Goal: Task Accomplishment & Management: Use online tool/utility

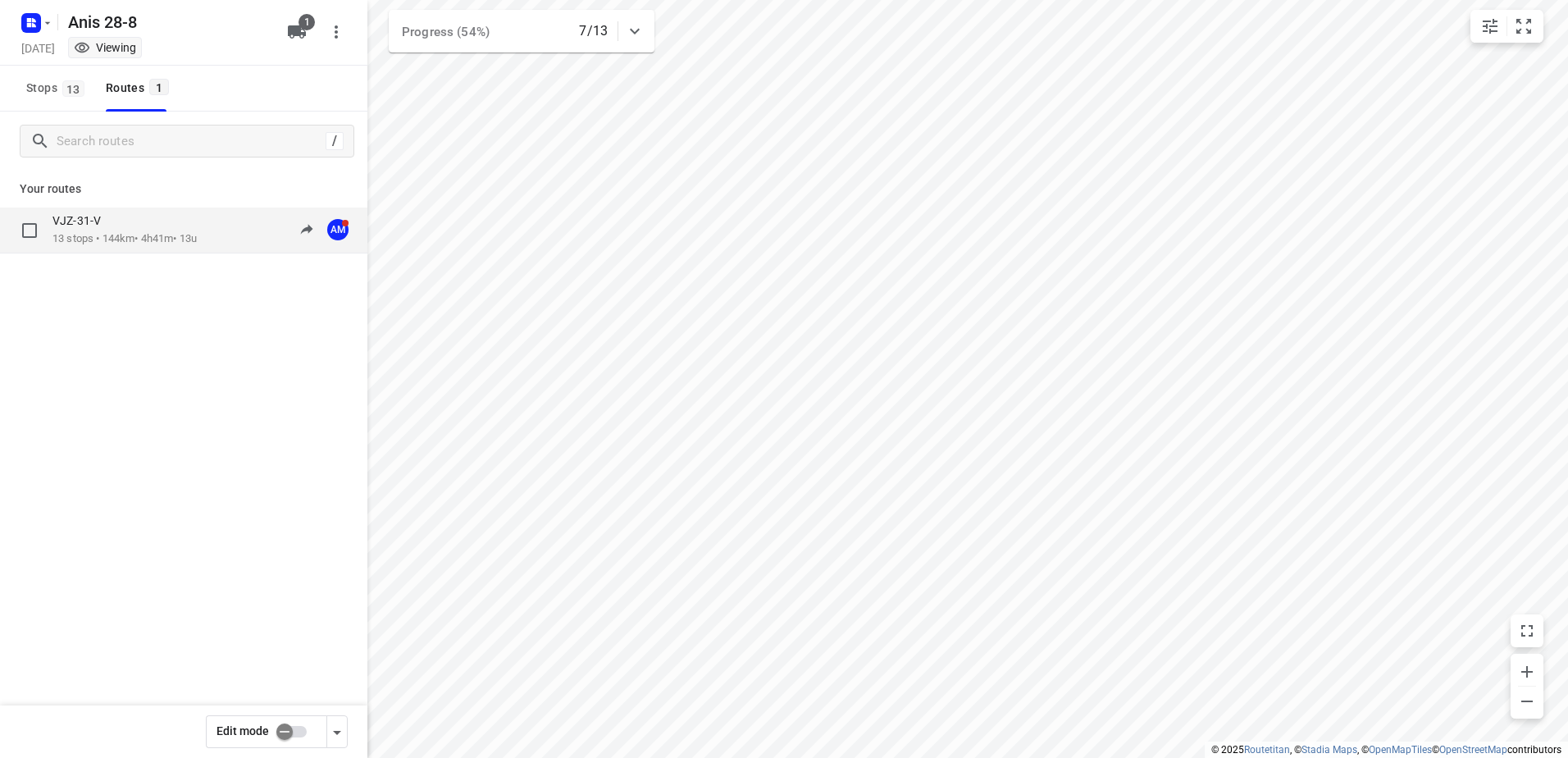
click at [108, 233] on p "13 stops • 144km • 4h41m • 13u" at bounding box center [124, 239] width 144 height 15
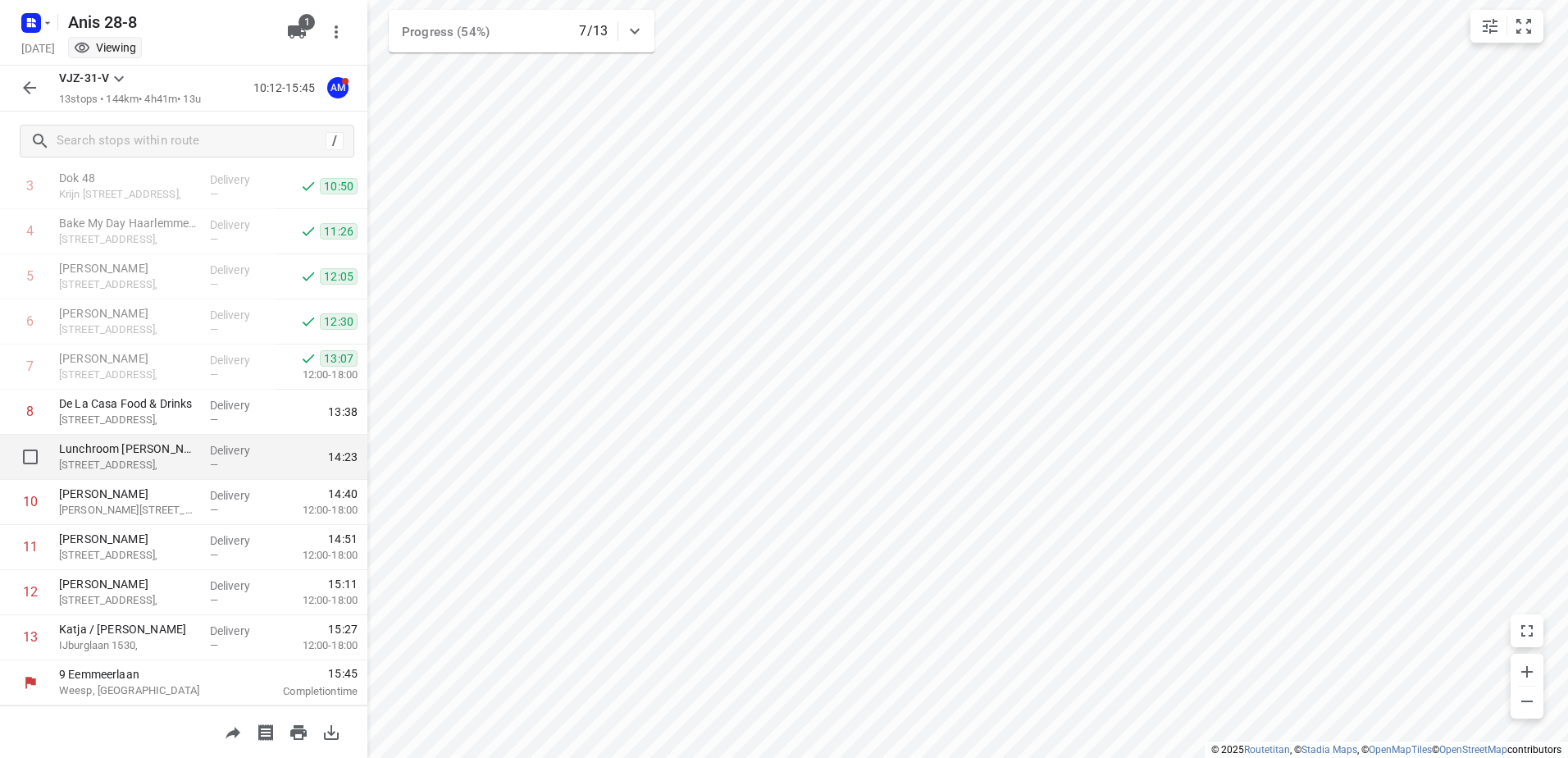
scroll to position [15, 0]
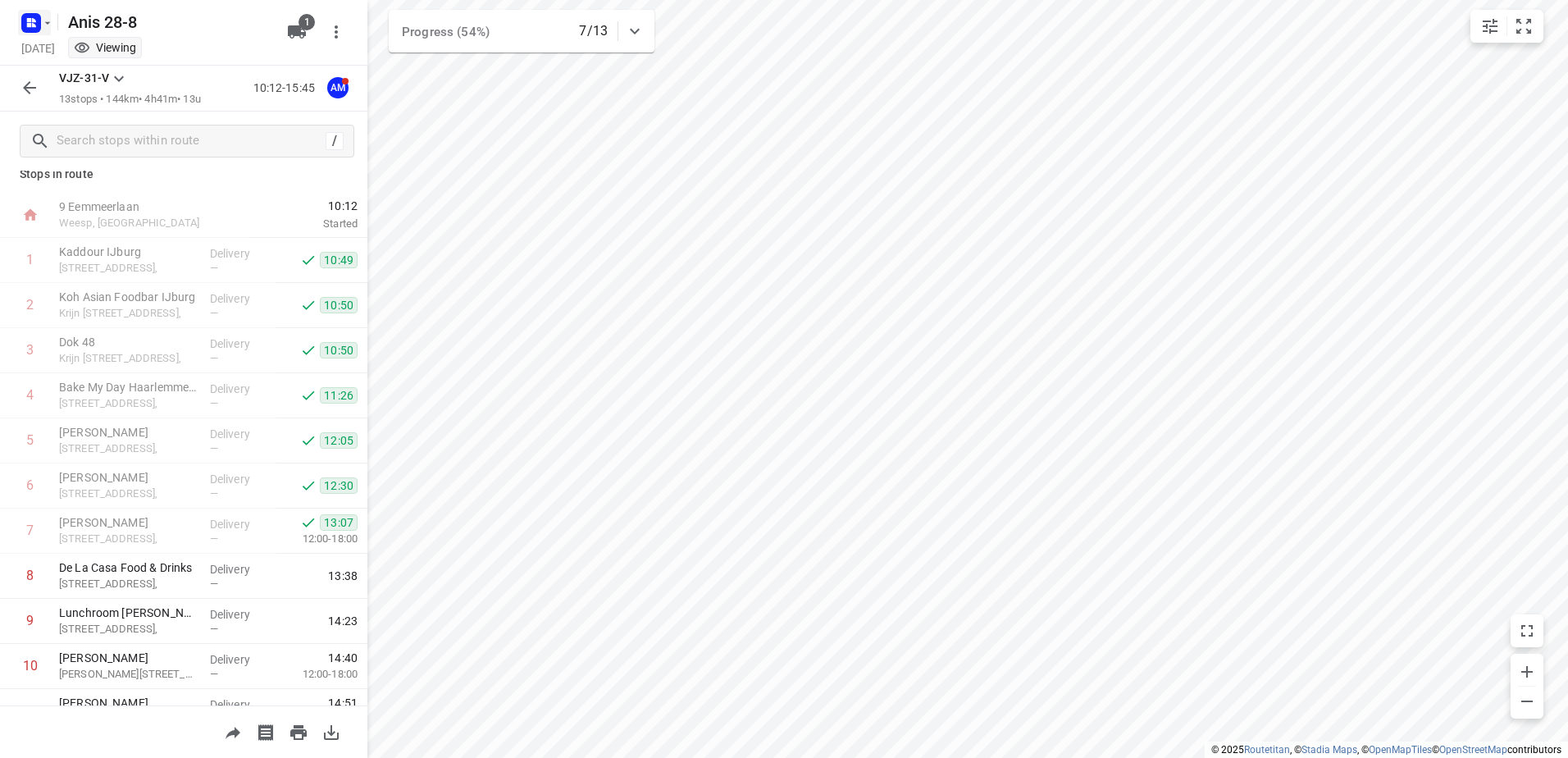
click at [44, 26] on icon "button" at bounding box center [47, 23] width 14 height 14
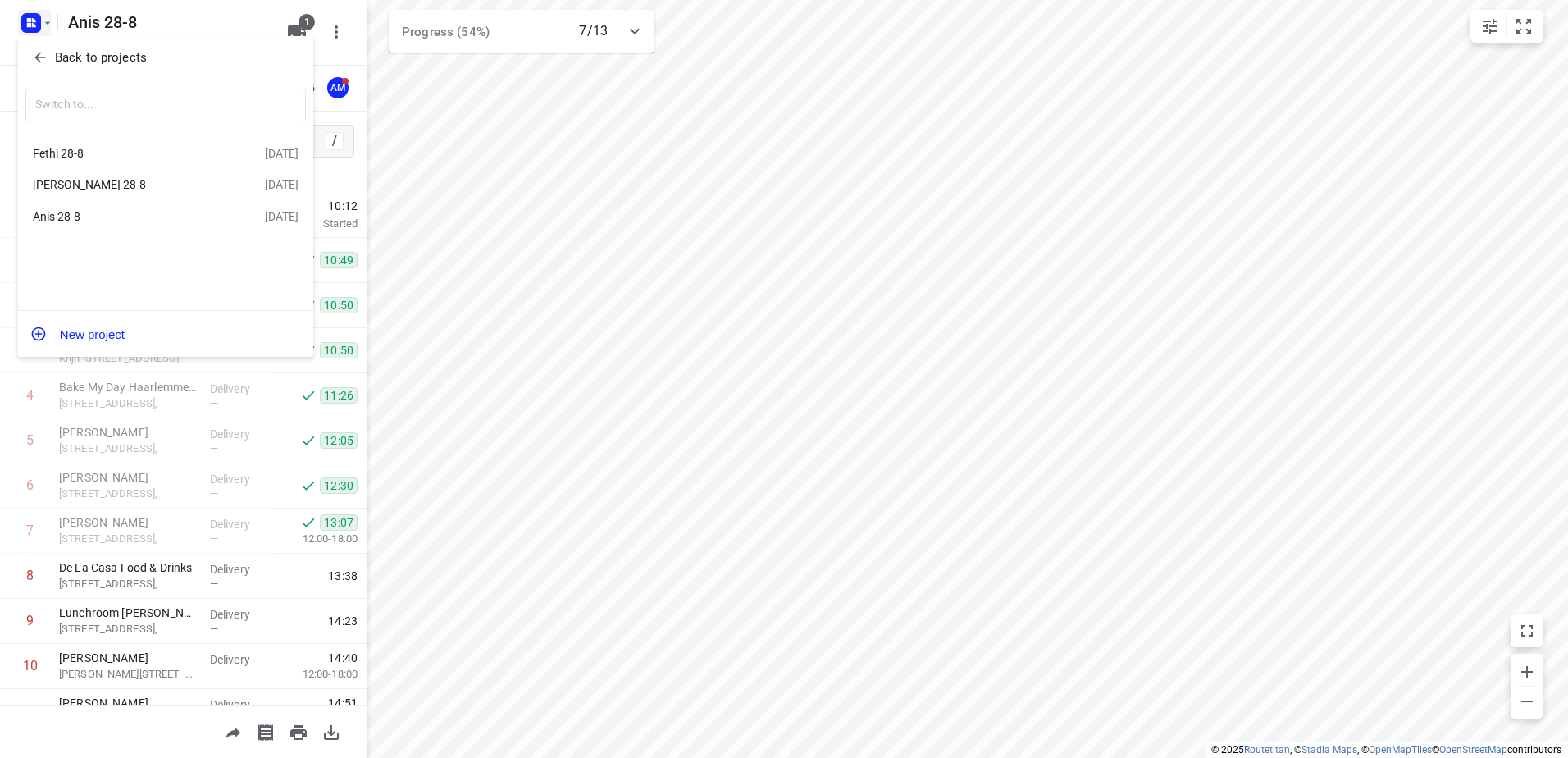
click at [71, 149] on div "Fethi 28-8" at bounding box center [127, 154] width 189 height 14
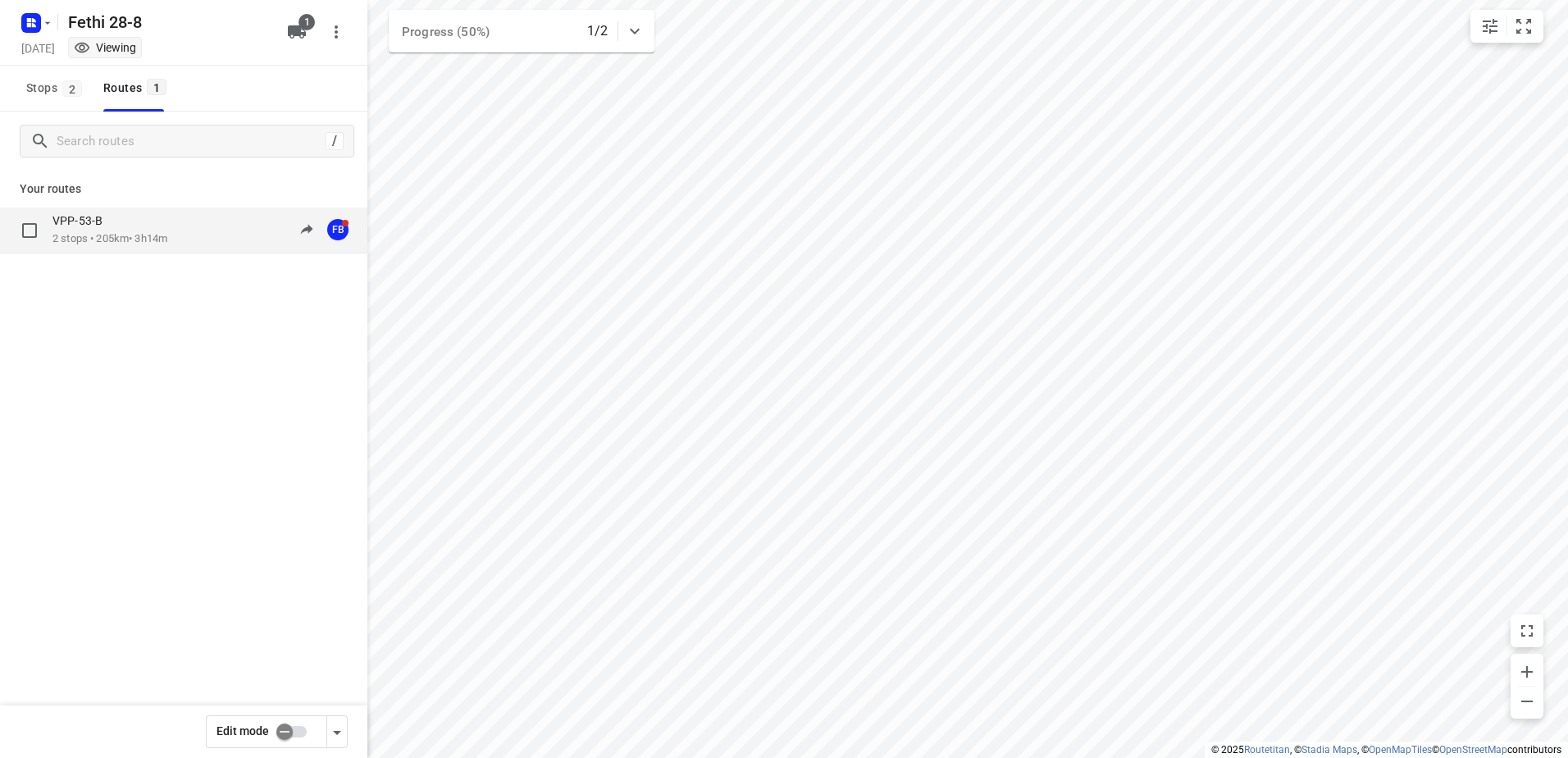
click at [100, 228] on p "VPP-53-B" at bounding box center [82, 220] width 60 height 15
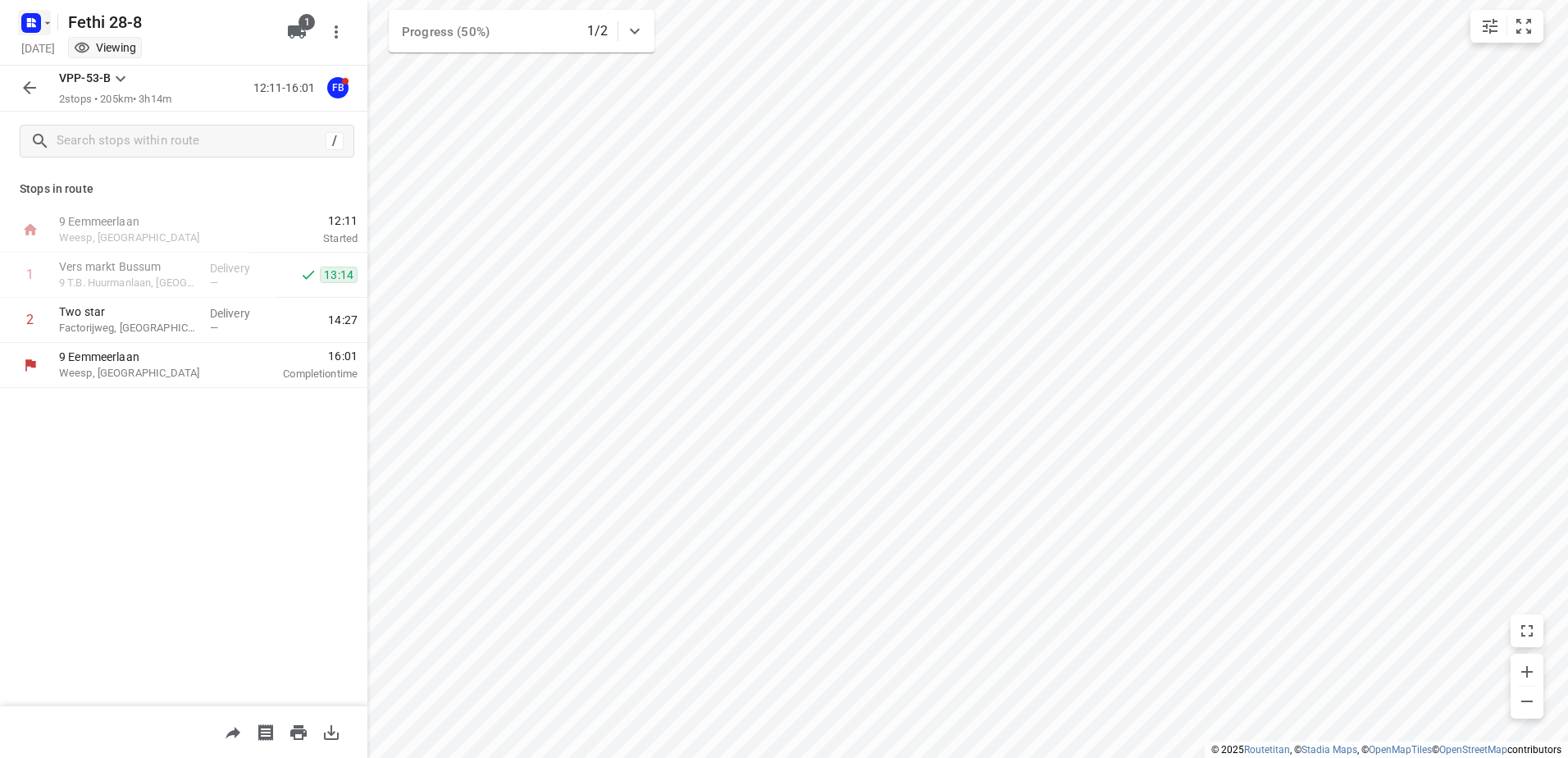
click at [45, 27] on icon "button" at bounding box center [47, 23] width 14 height 14
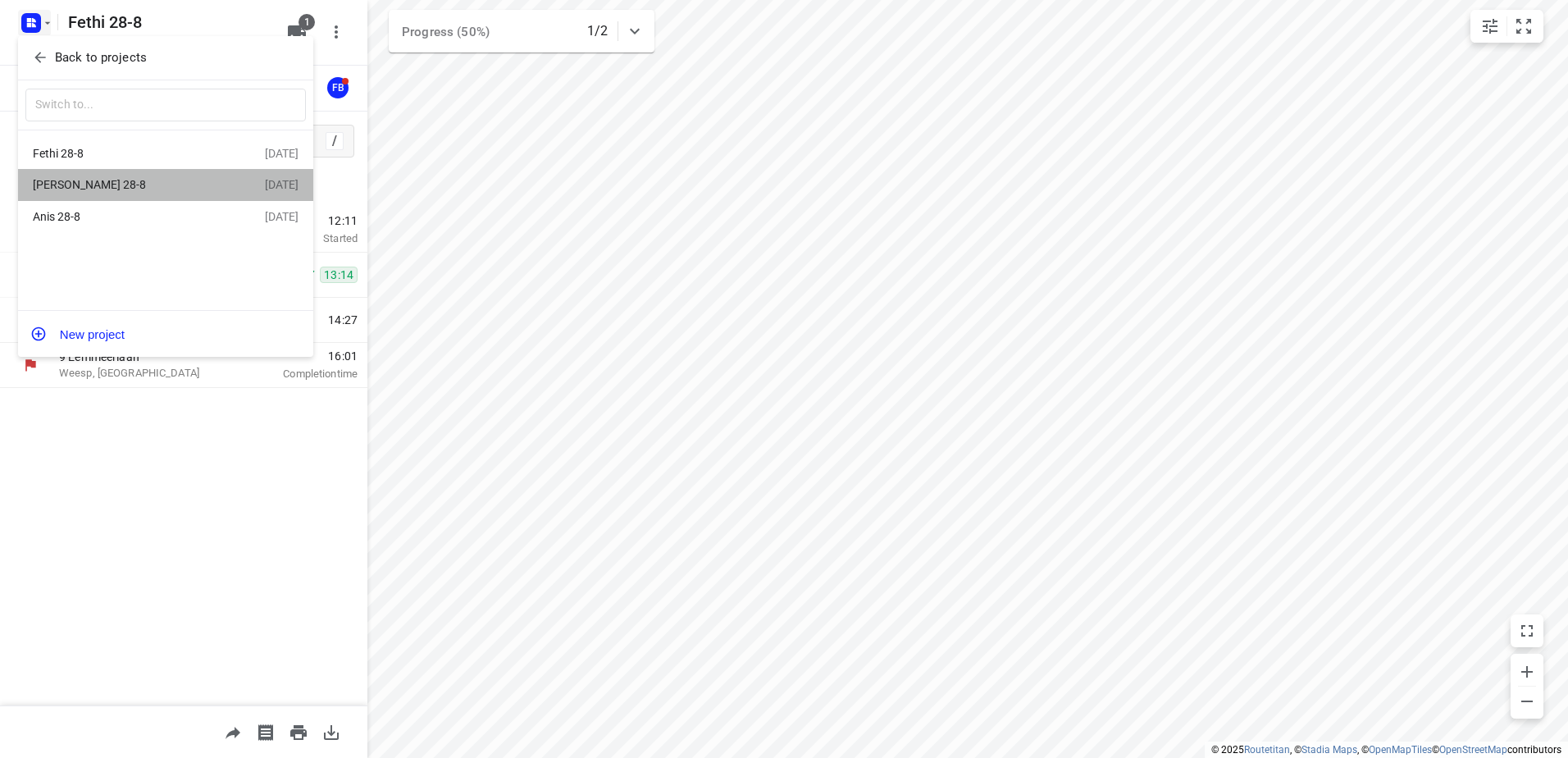
click at [58, 187] on div "Anwar 28-8" at bounding box center [127, 185] width 189 height 14
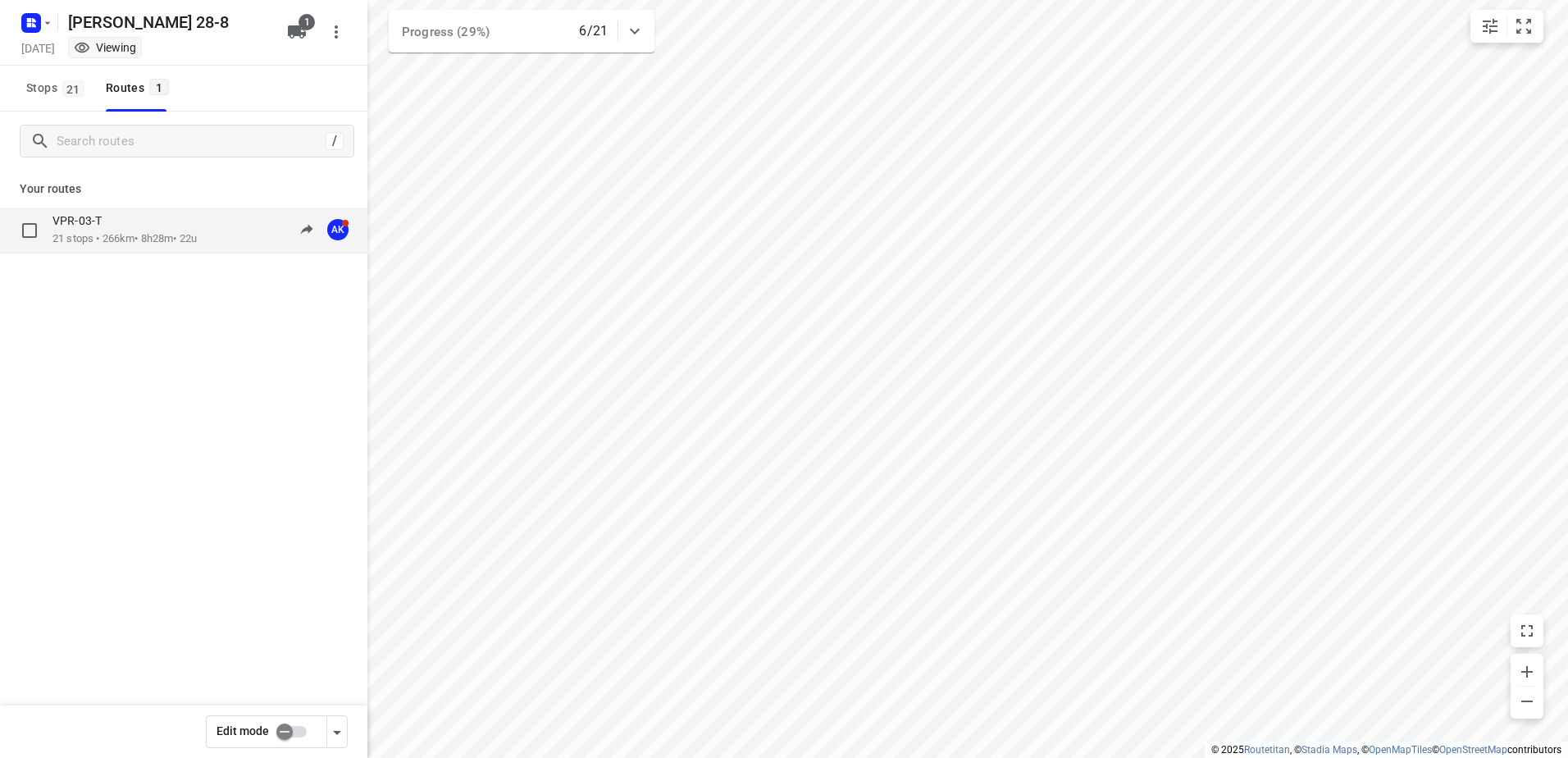
click at [87, 224] on p "VPR-03-T" at bounding box center [81, 220] width 59 height 15
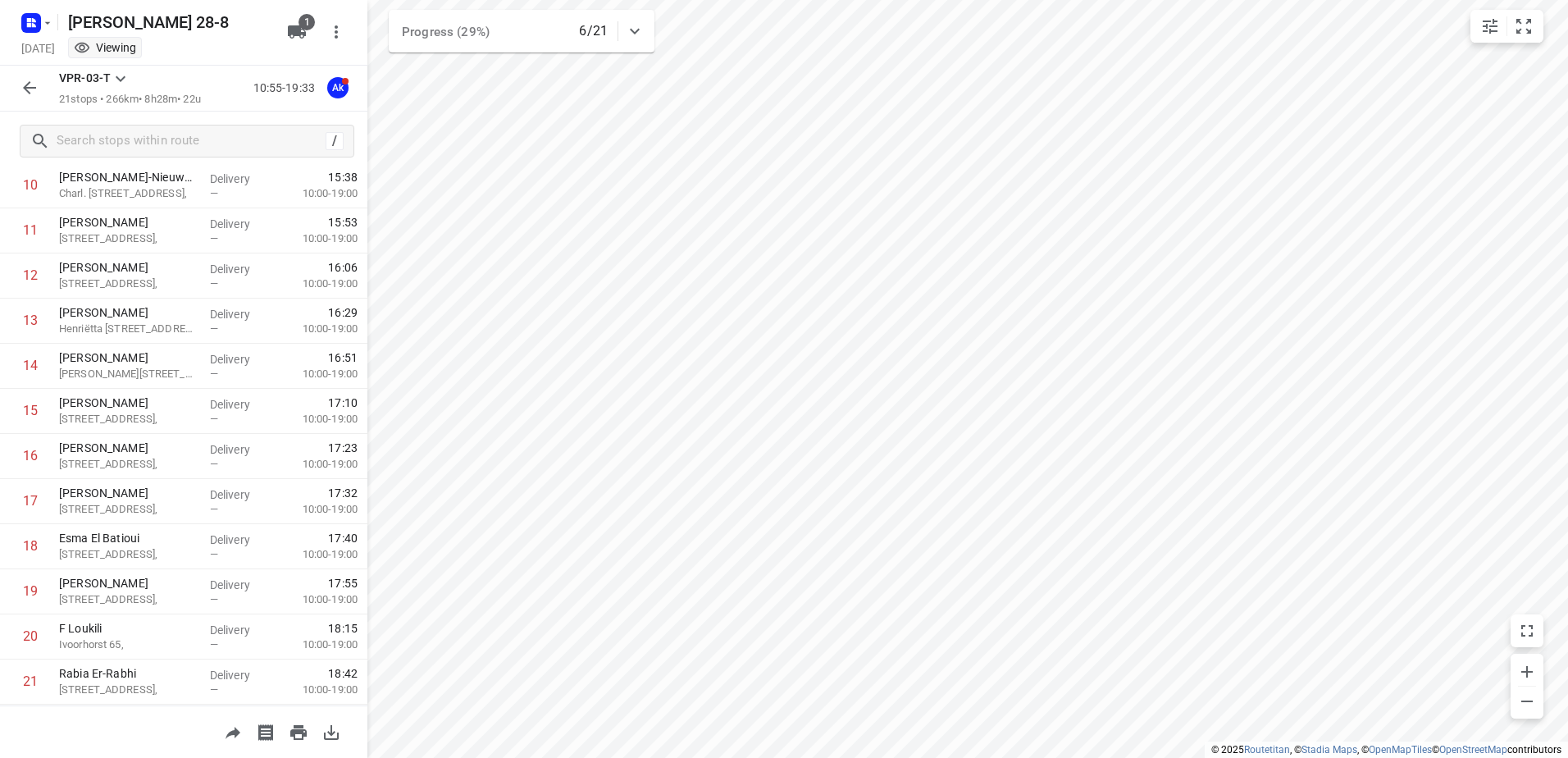
scroll to position [585, 0]
click at [45, 23] on icon "button" at bounding box center [47, 23] width 14 height 14
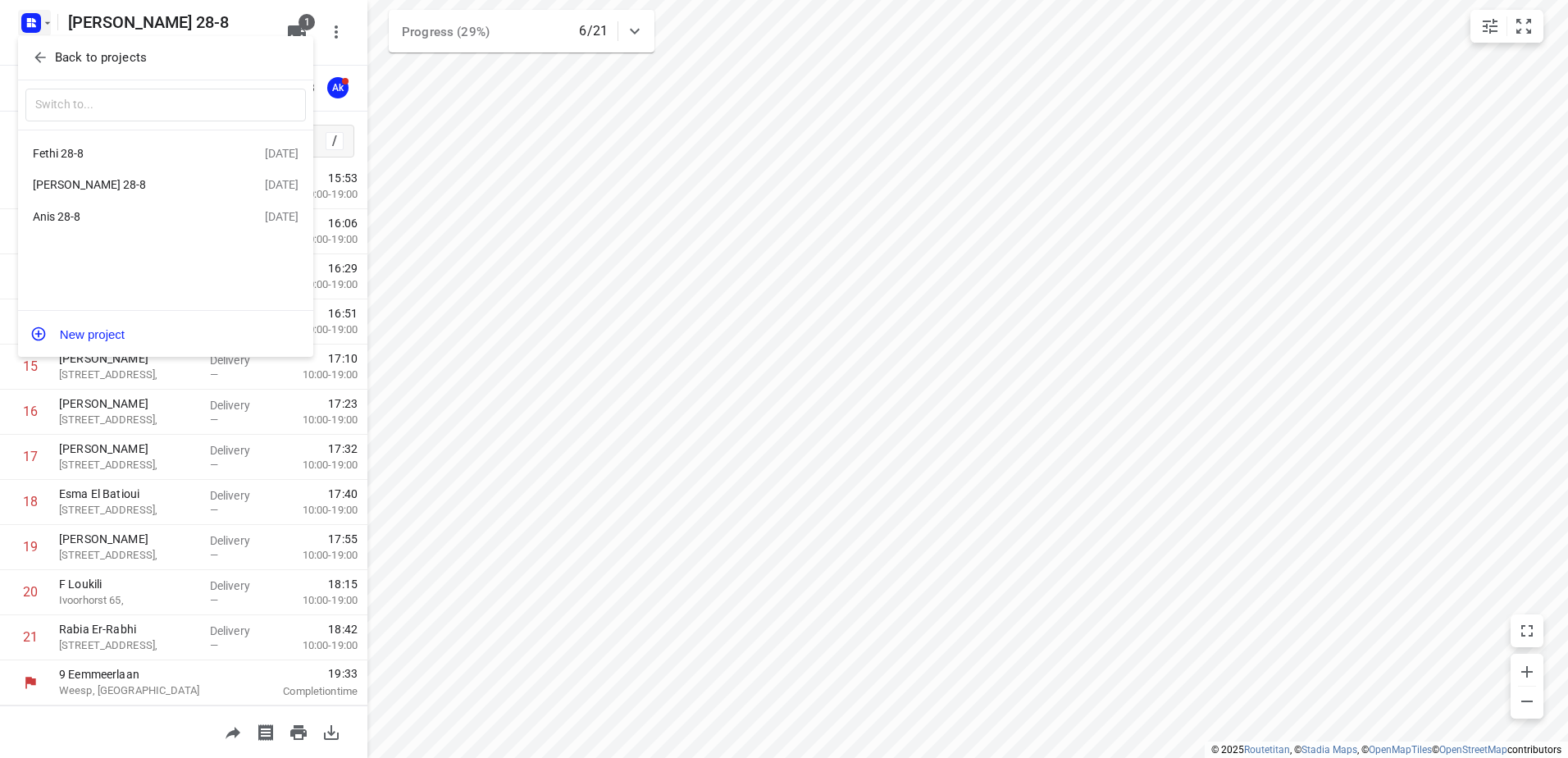
click at [67, 154] on div "Fethi 28-8" at bounding box center [127, 154] width 189 height 14
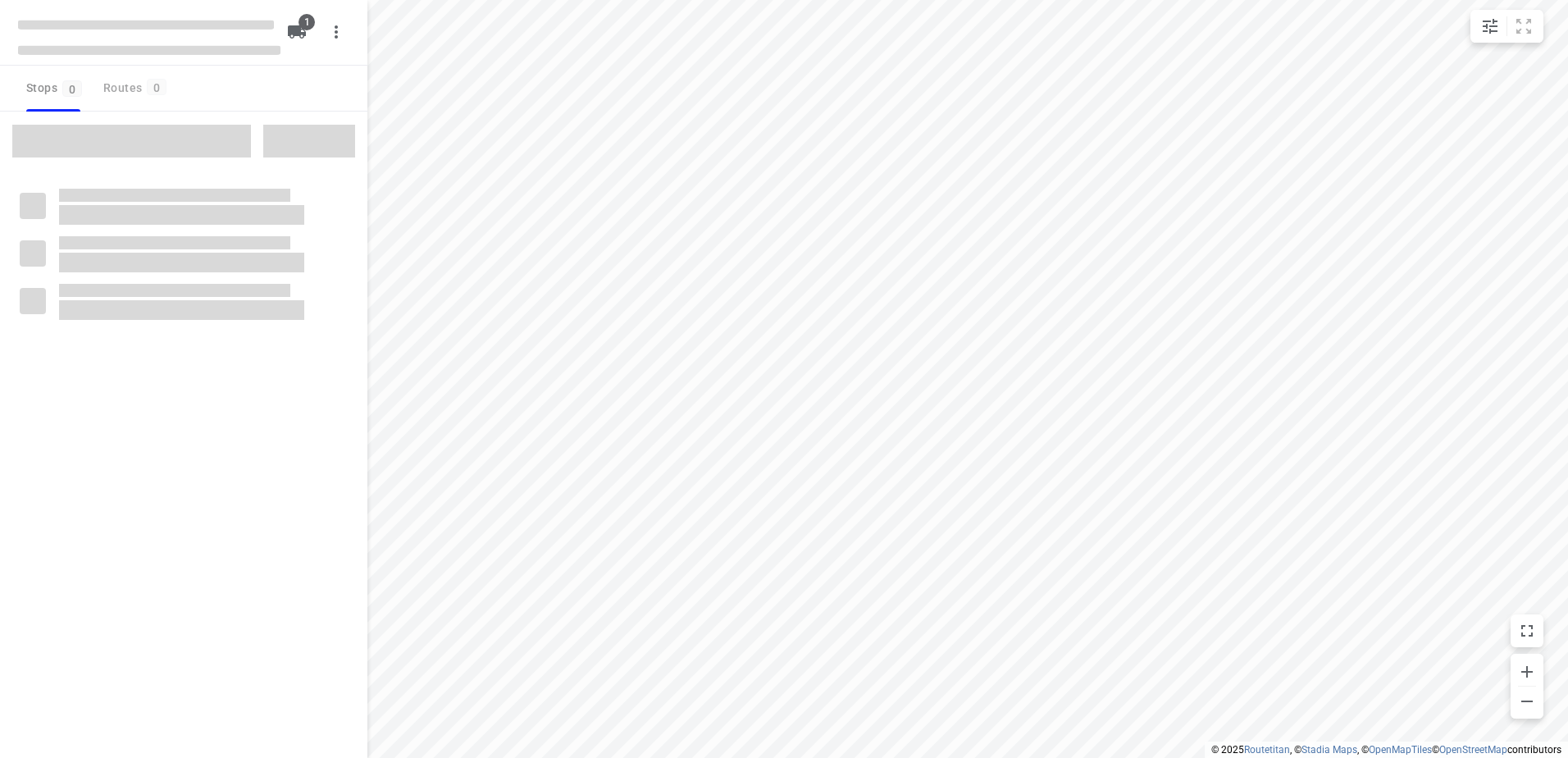
type input "distance"
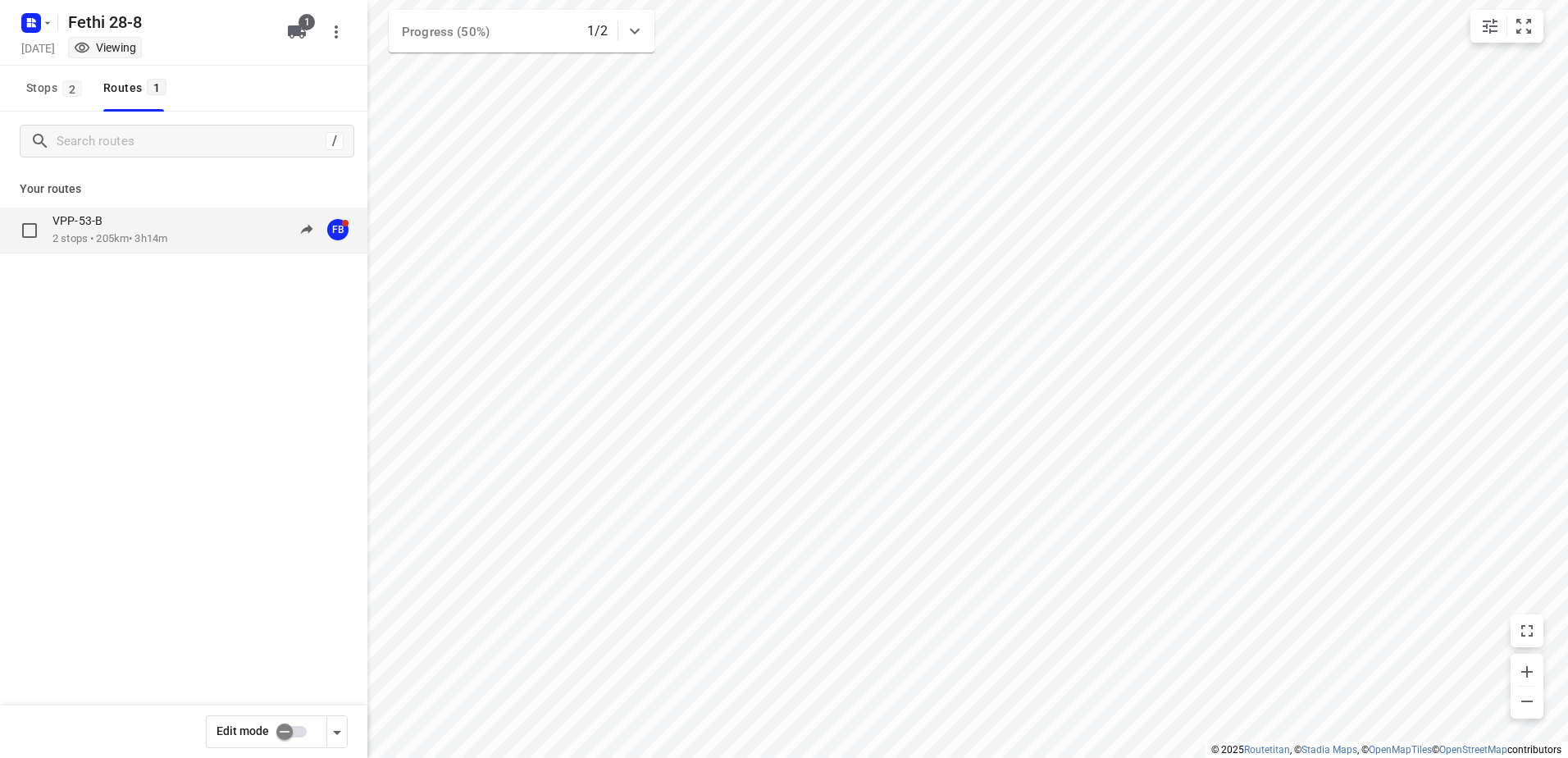
click at [93, 237] on p "2 stops • 205km • 3h14m" at bounding box center [109, 239] width 115 height 15
click at [45, 27] on icon "button" at bounding box center [47, 23] width 14 height 14
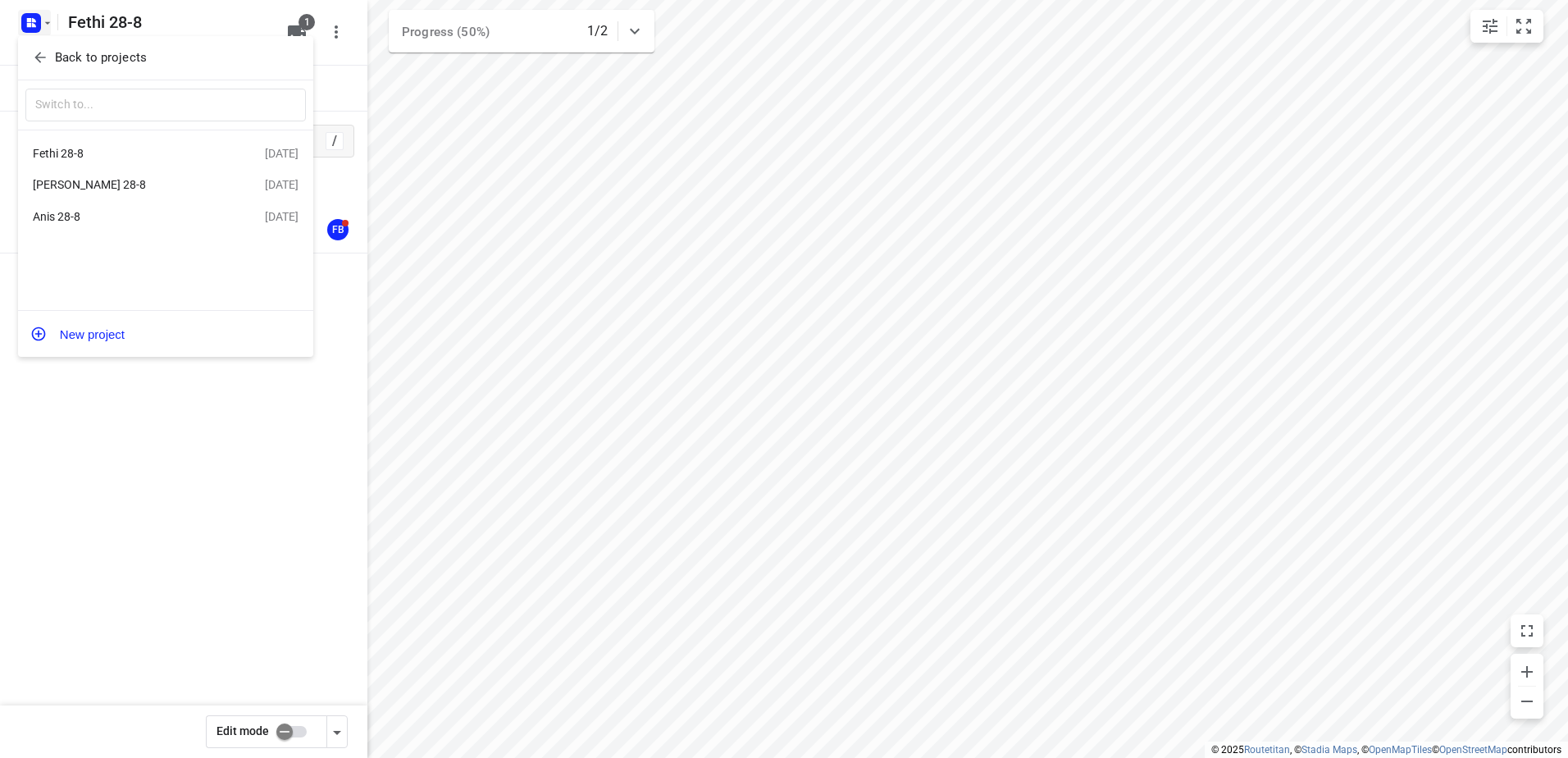
click at [63, 214] on div "Anis 28-8" at bounding box center [127, 217] width 189 height 14
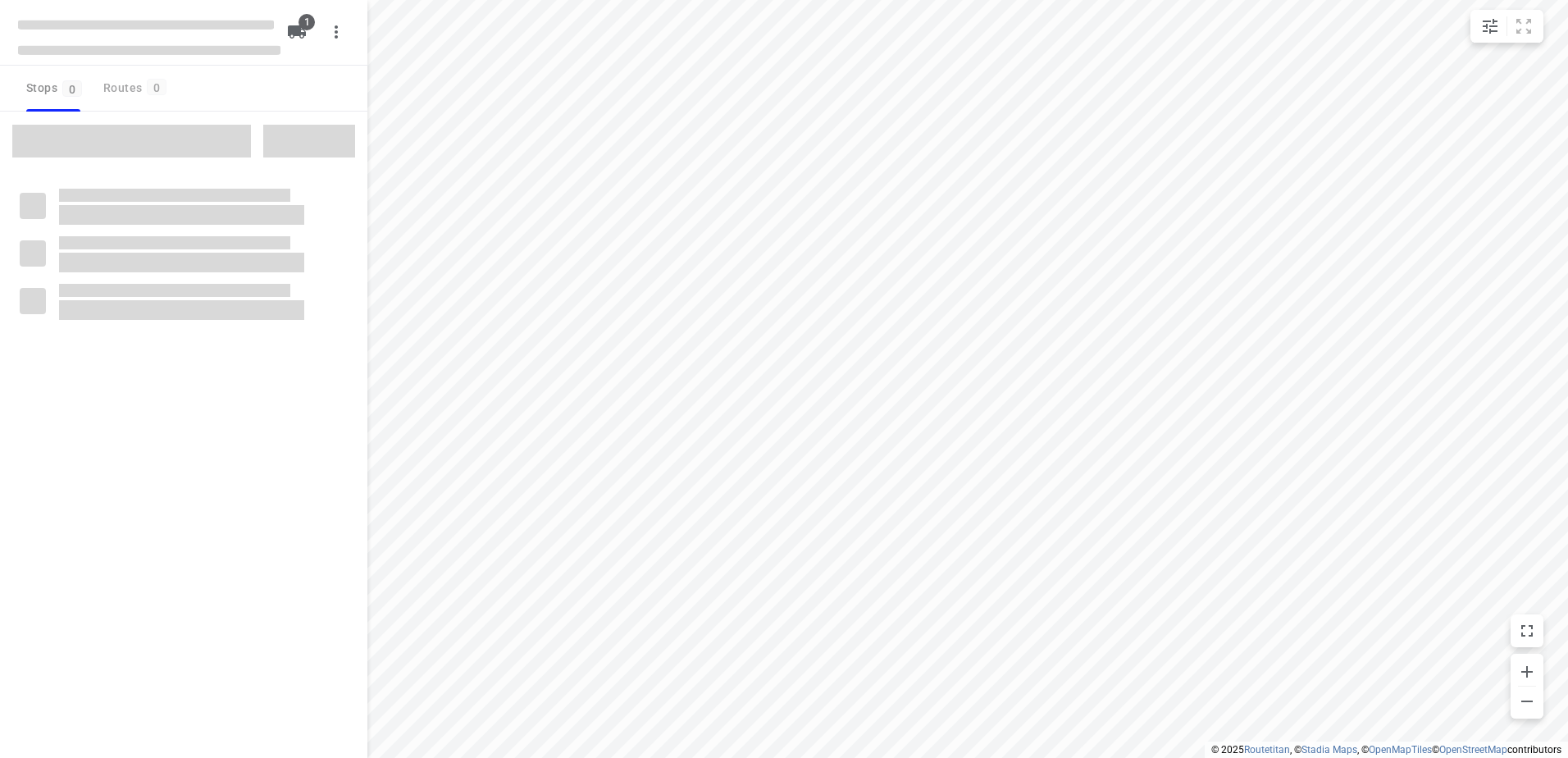
type input "distance"
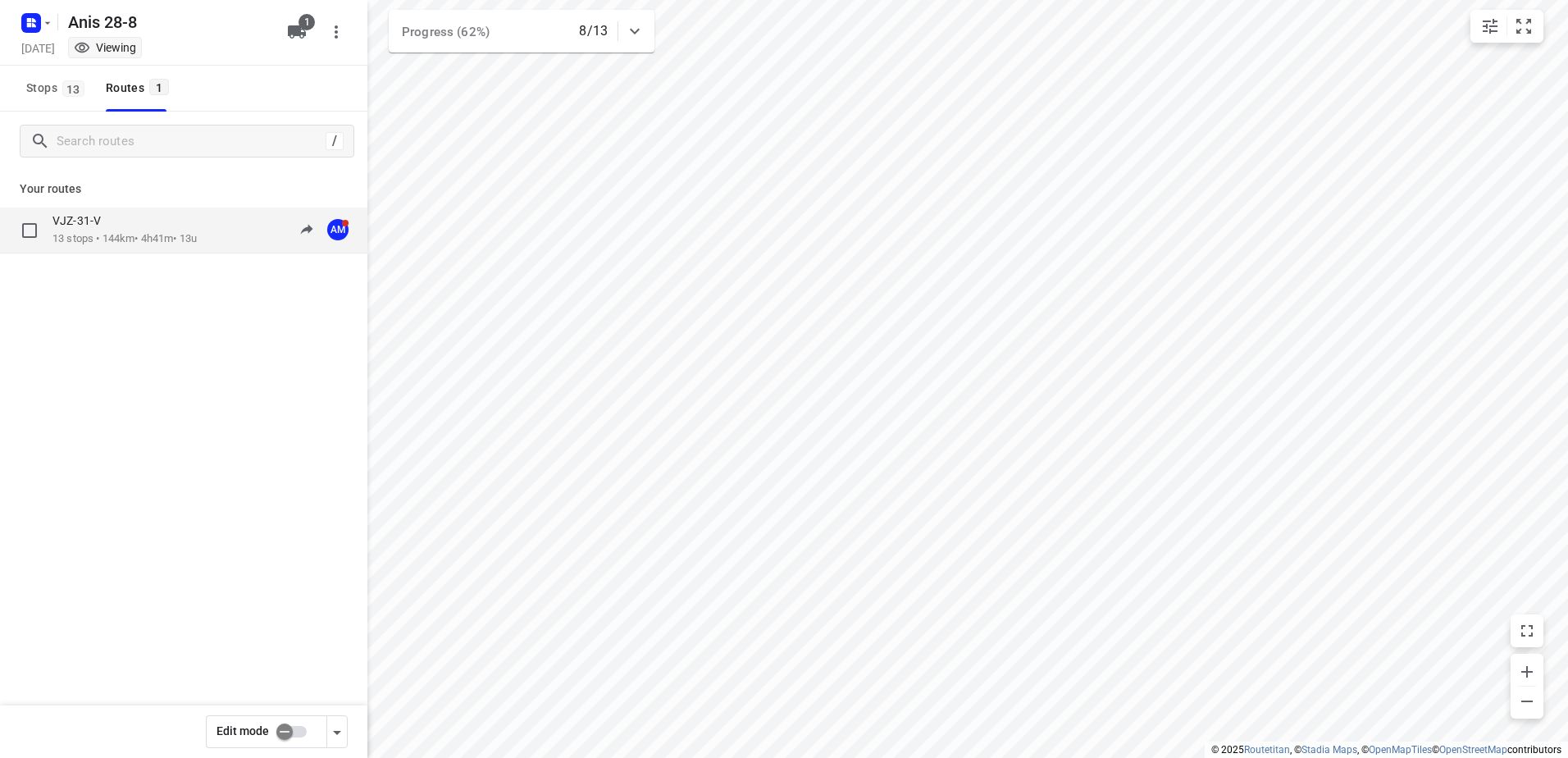
click at [106, 230] on div "VJZ-31-V" at bounding box center [124, 222] width 144 height 18
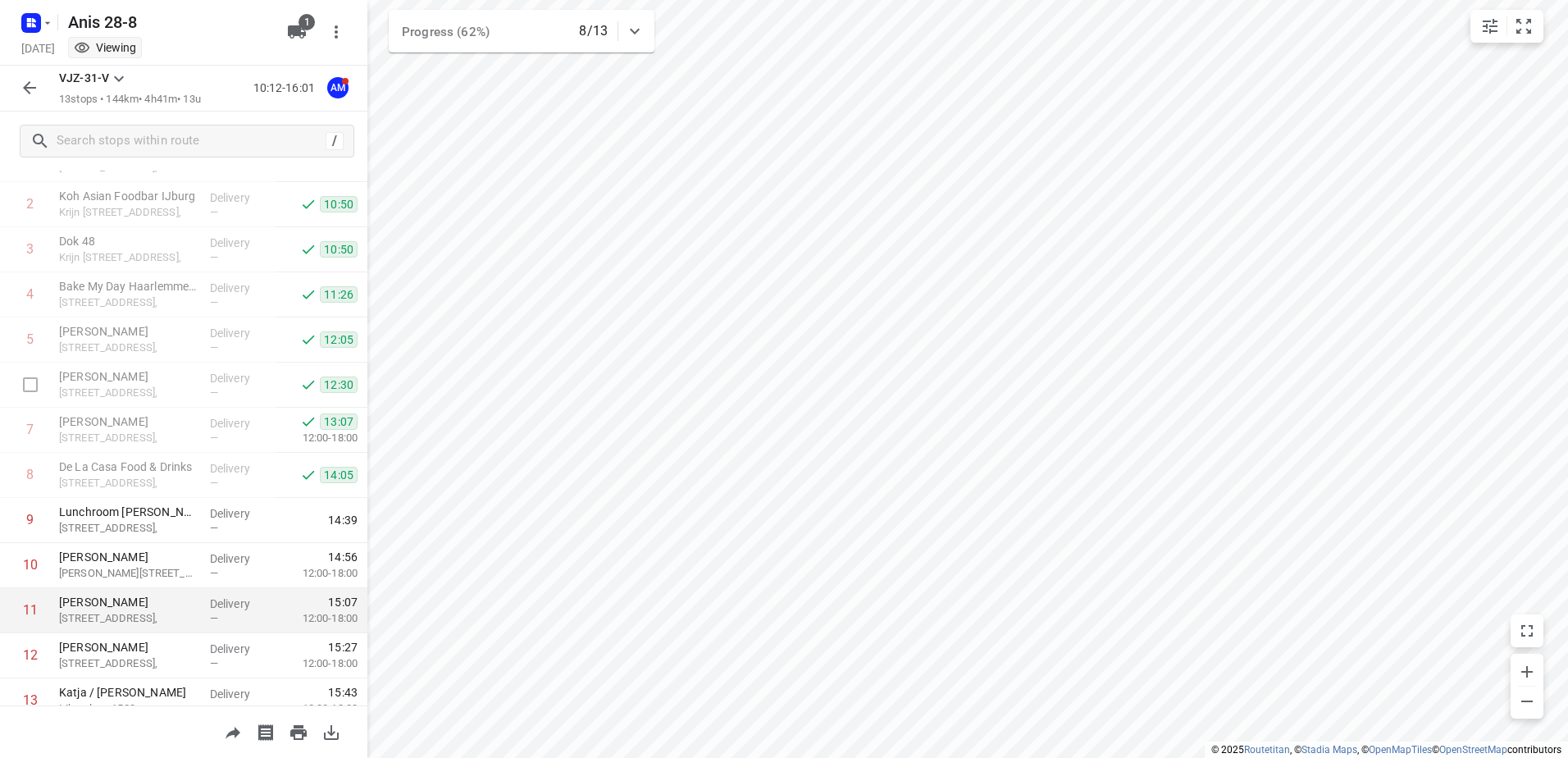
scroll to position [179, 0]
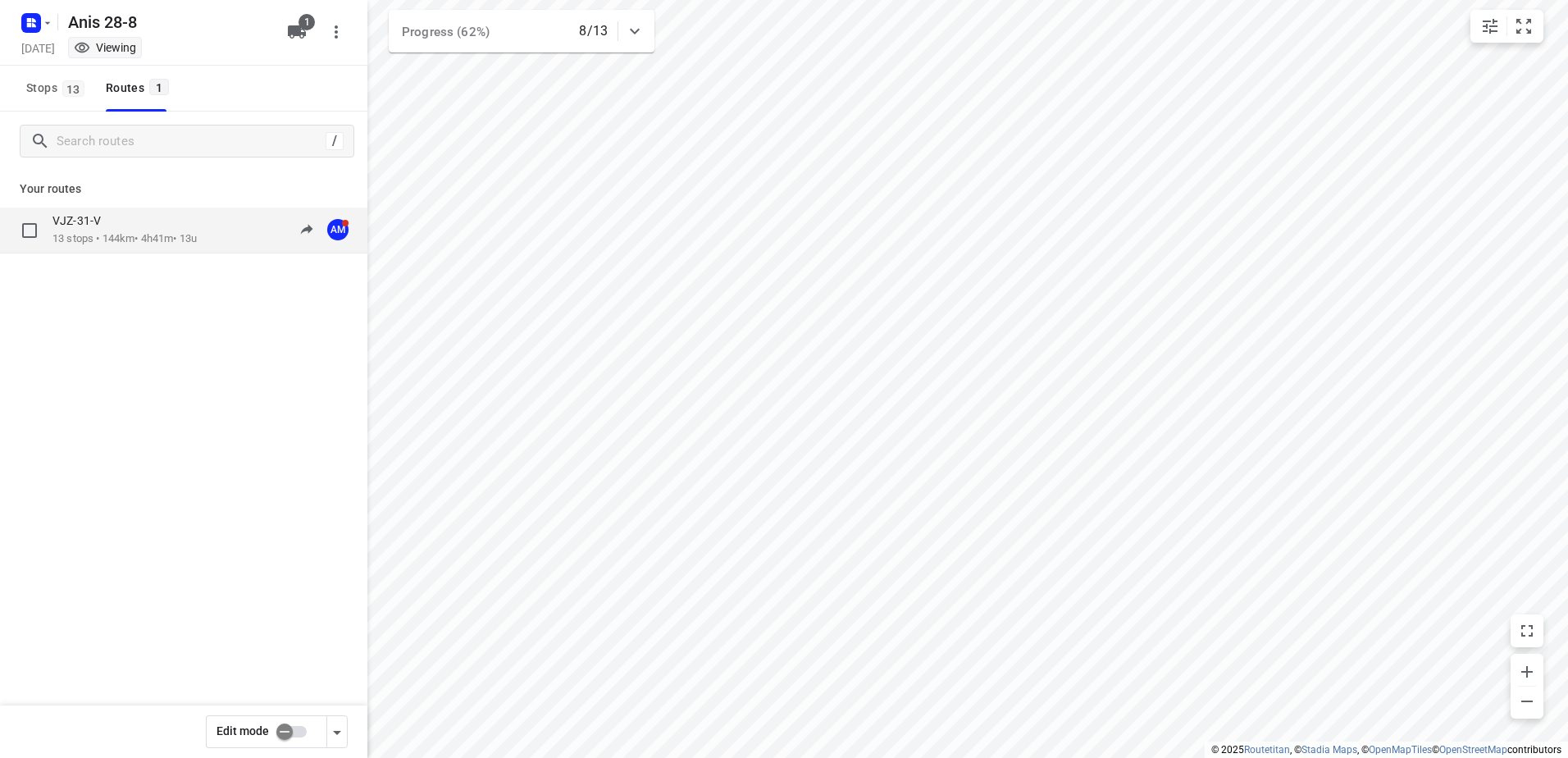
click at [110, 227] on div "VJZ-31-V" at bounding box center [124, 222] width 144 height 18
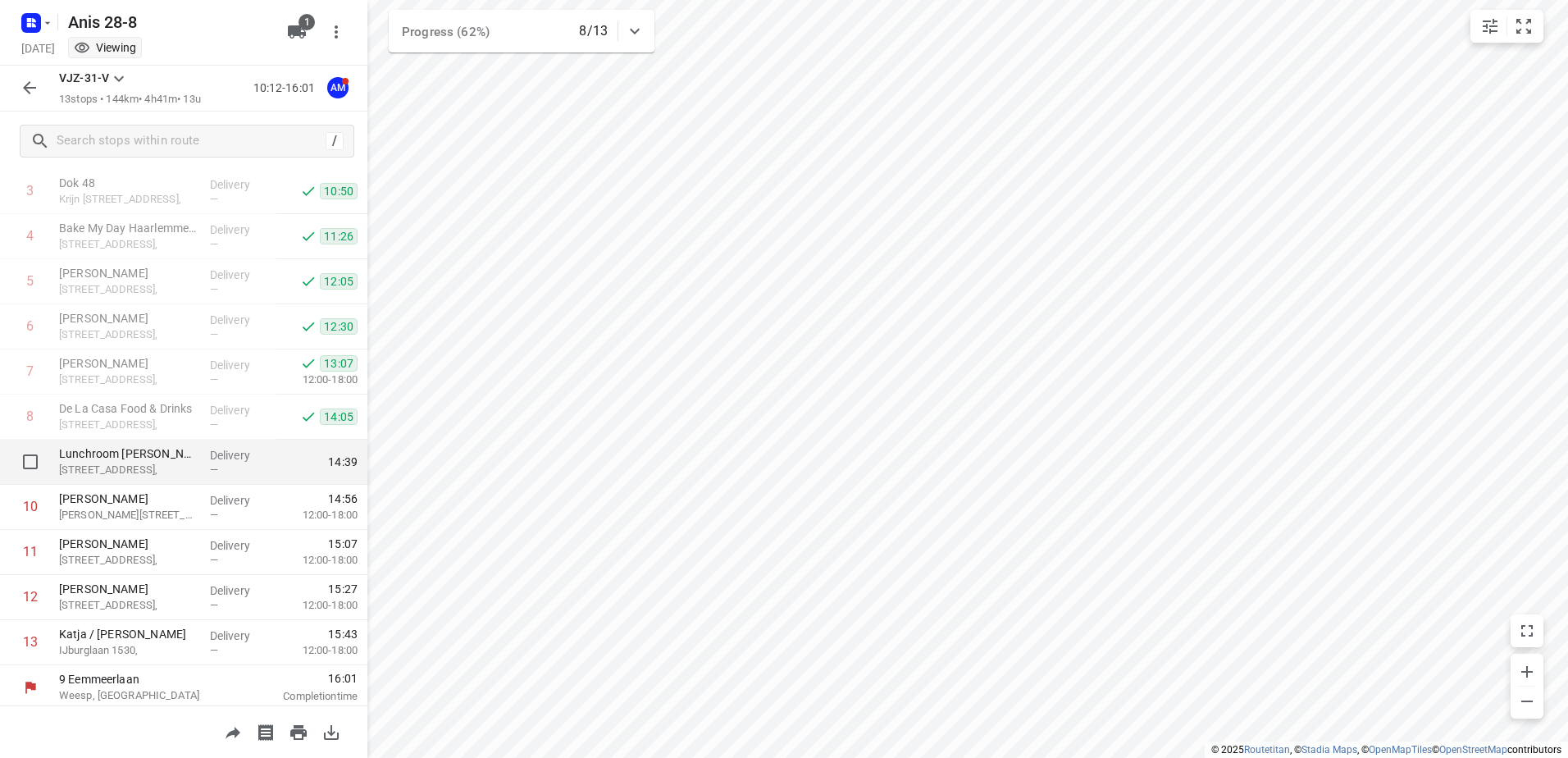
scroll to position [179, 0]
click at [51, 25] on icon "button" at bounding box center [47, 23] width 14 height 14
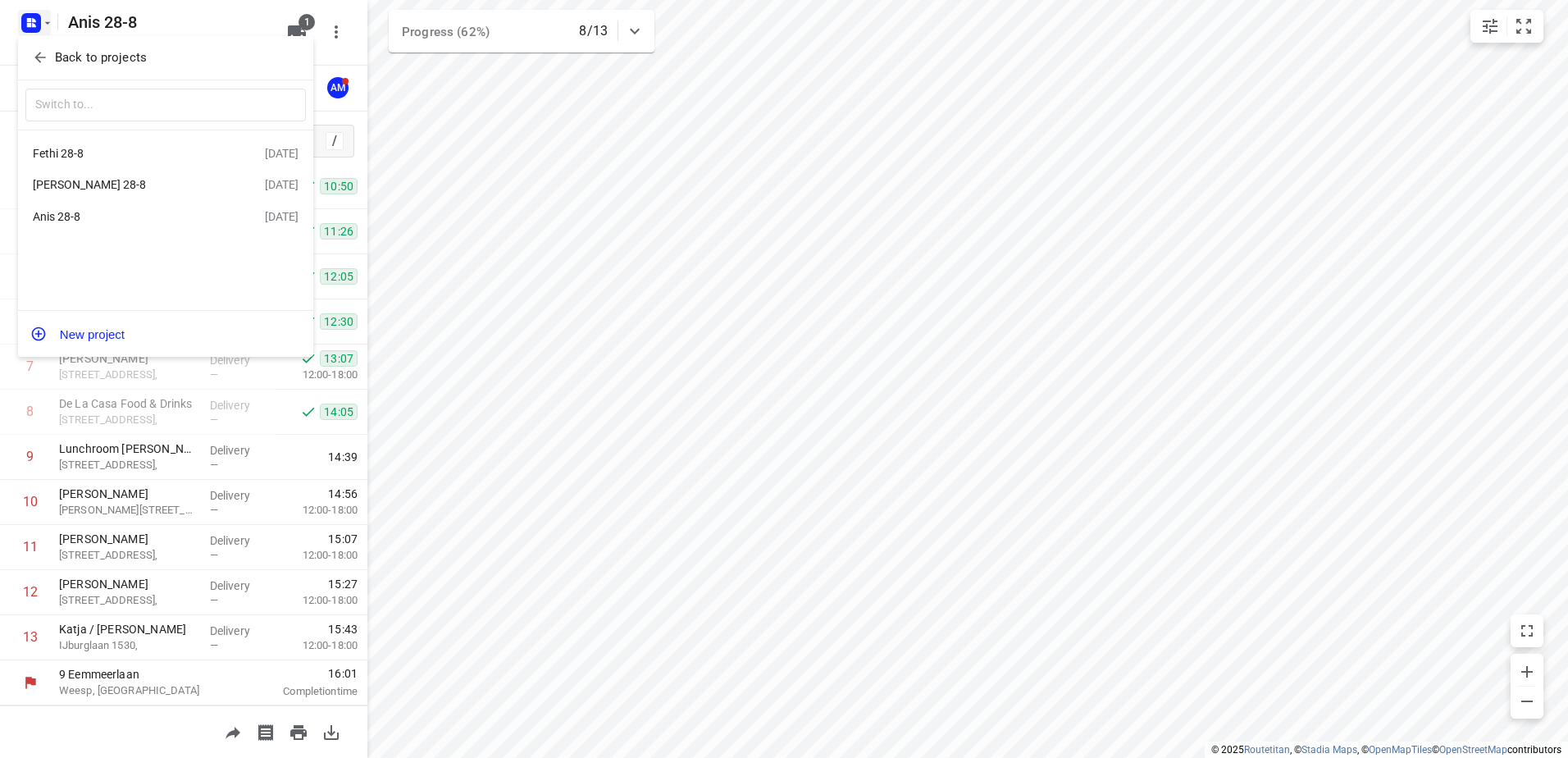
click at [73, 155] on div "Fethi 28-8" at bounding box center [127, 154] width 189 height 14
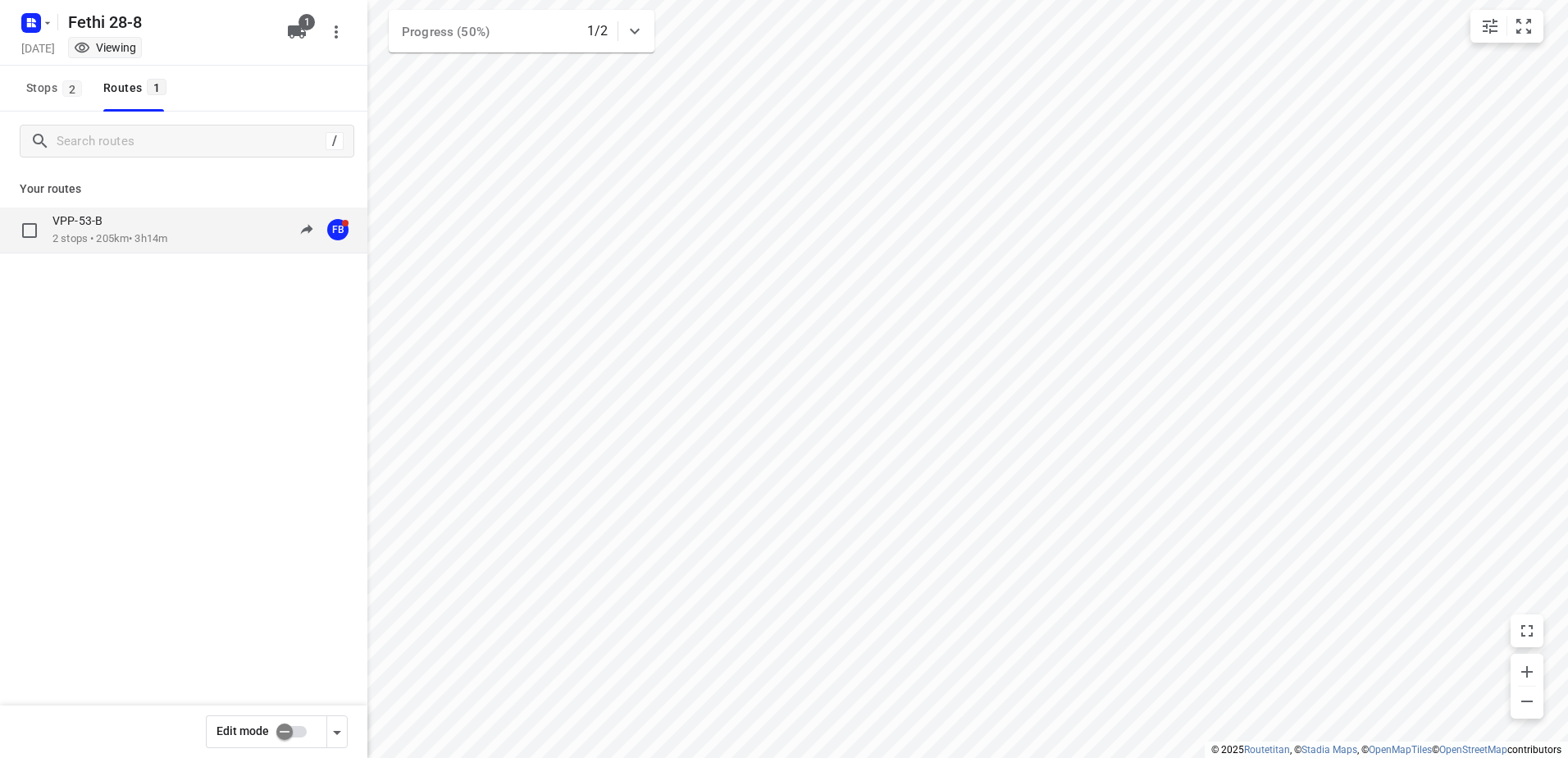
click at [89, 222] on p "VPP-53-B" at bounding box center [82, 220] width 60 height 15
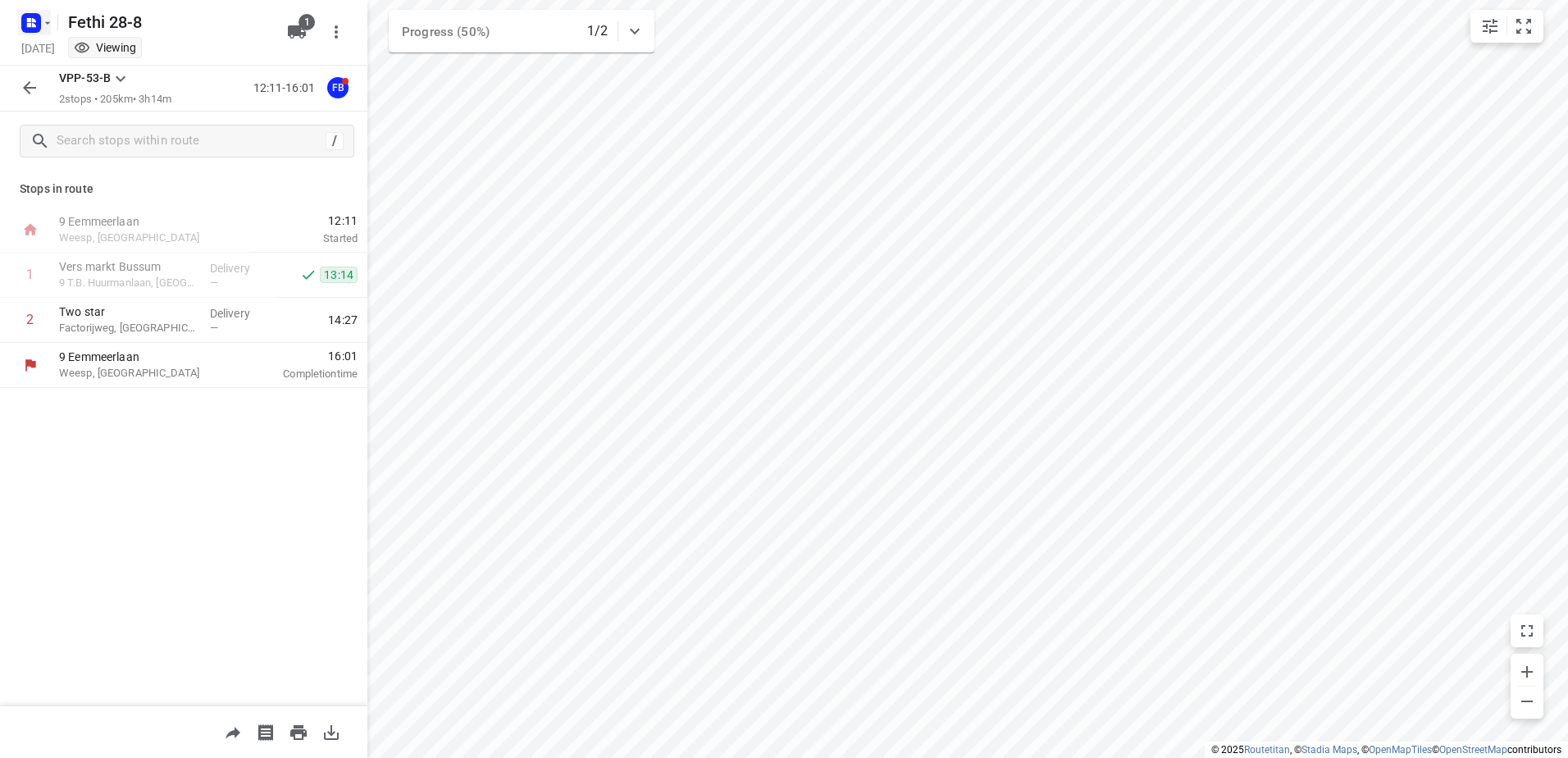
click at [49, 28] on icon "button" at bounding box center [47, 23] width 14 height 14
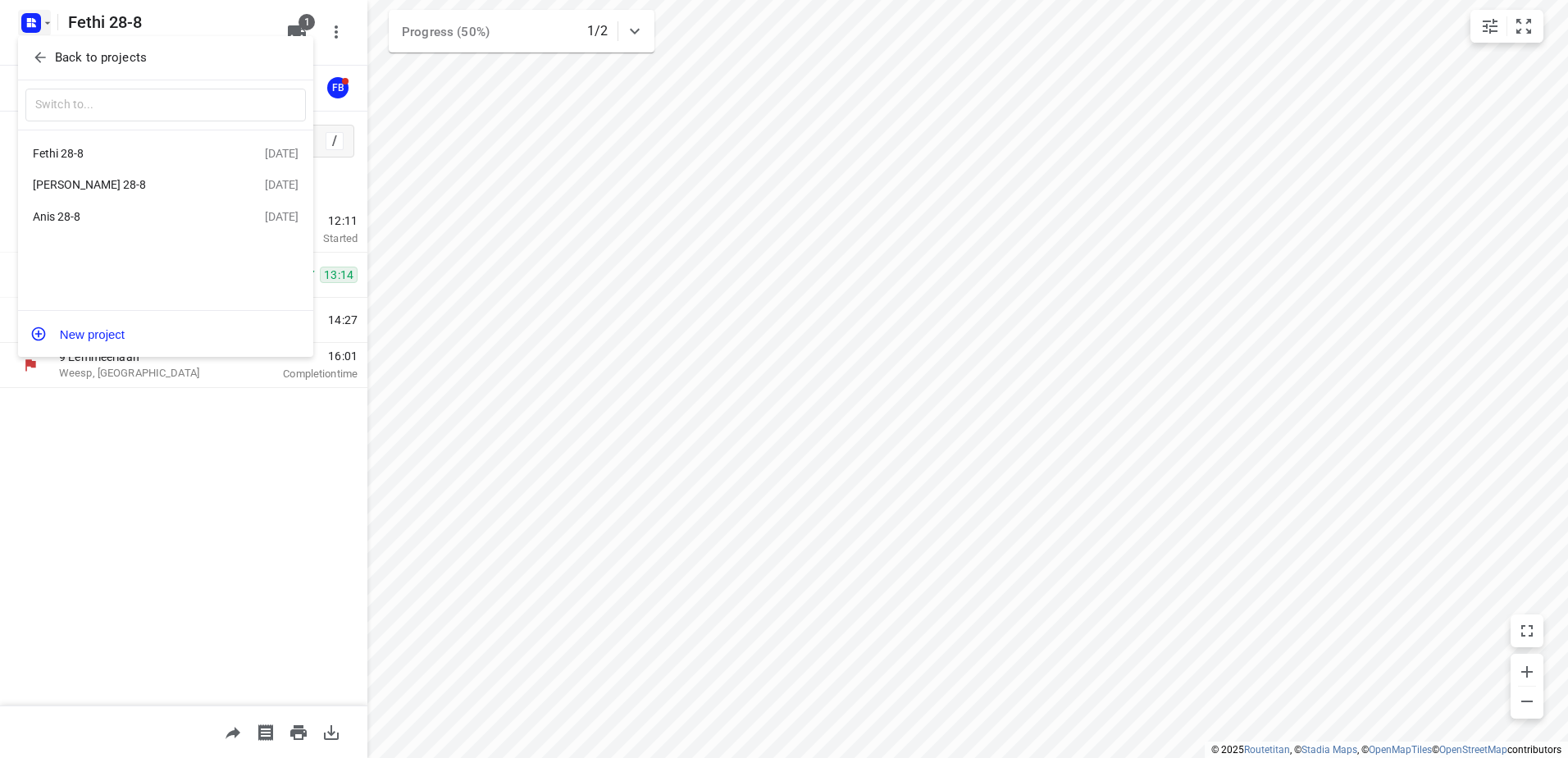
click at [63, 184] on div "Anwar 28-8" at bounding box center [127, 185] width 189 height 14
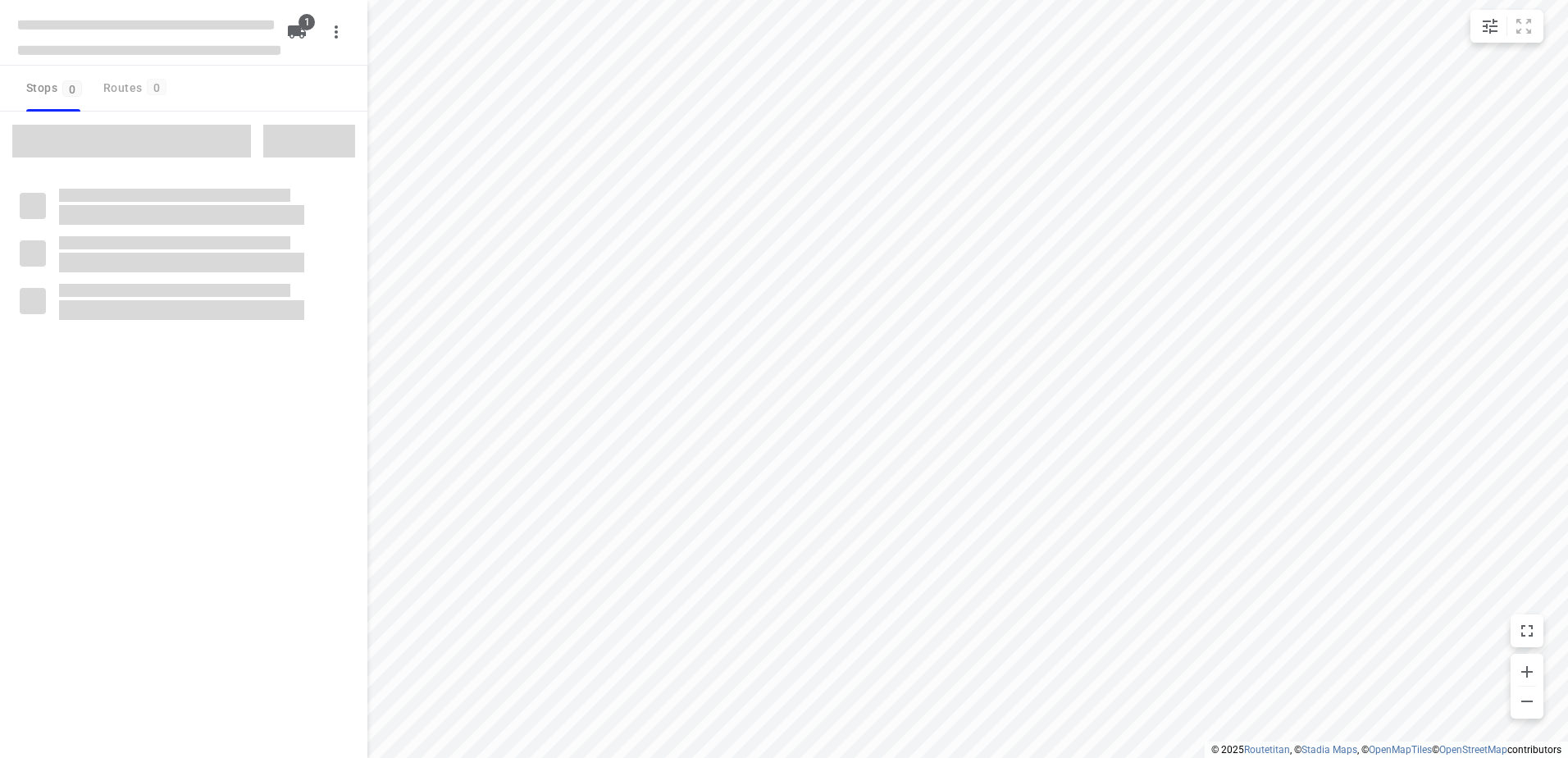
type input "distance"
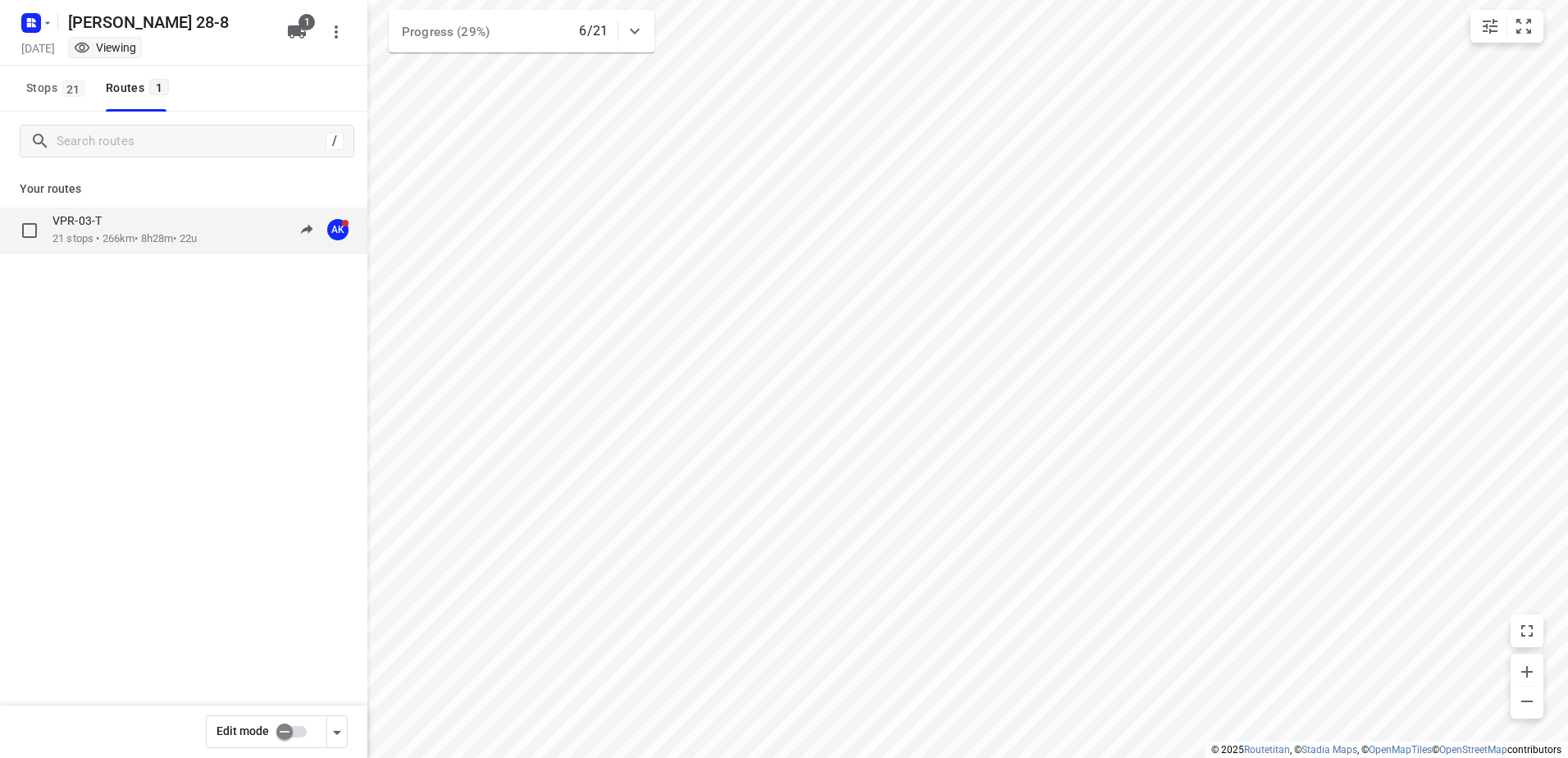
click at [75, 216] on p "VPR-03-T" at bounding box center [81, 220] width 59 height 15
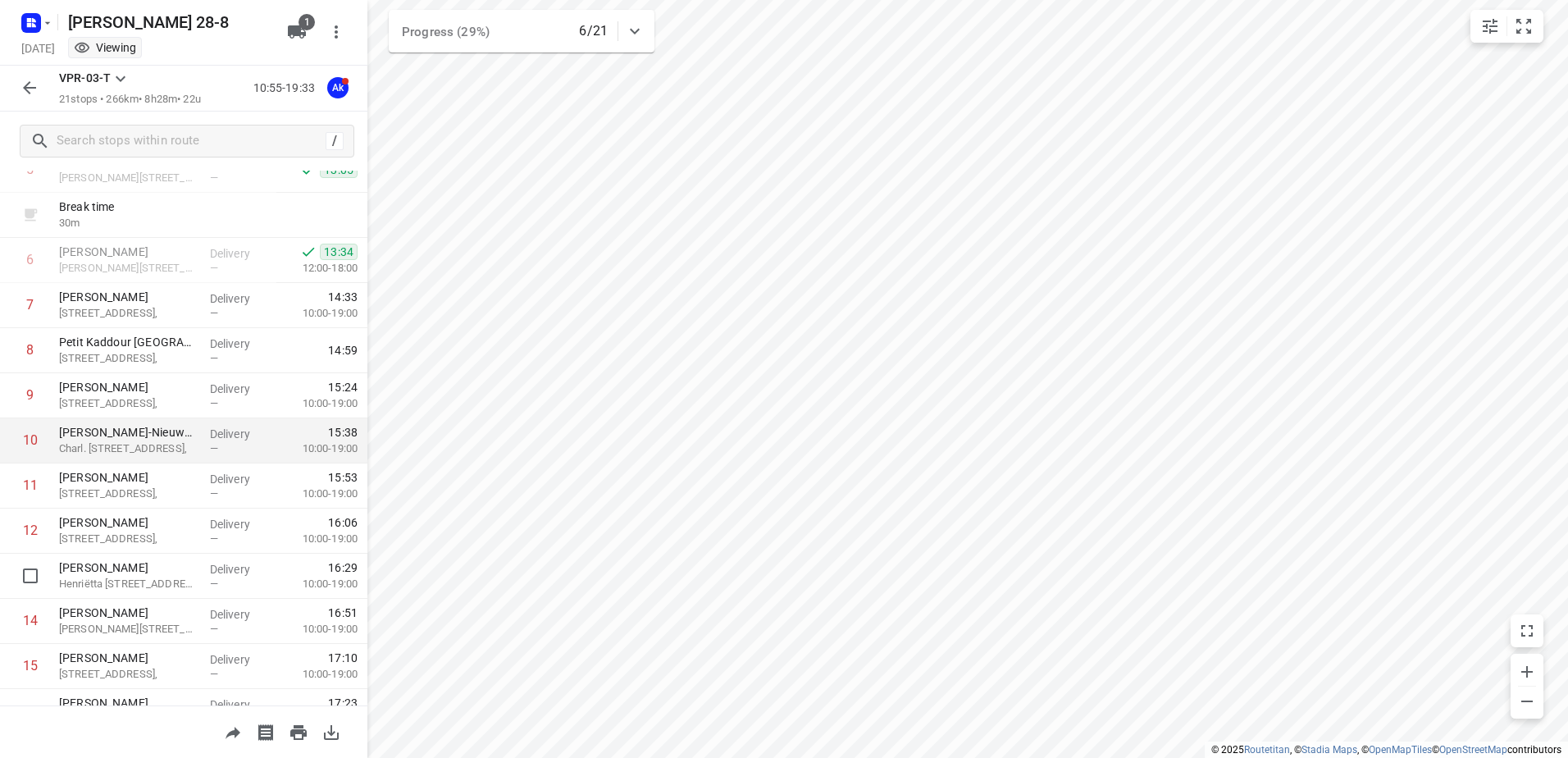
scroll to position [257, 0]
